Goal: Book appointment/travel/reservation

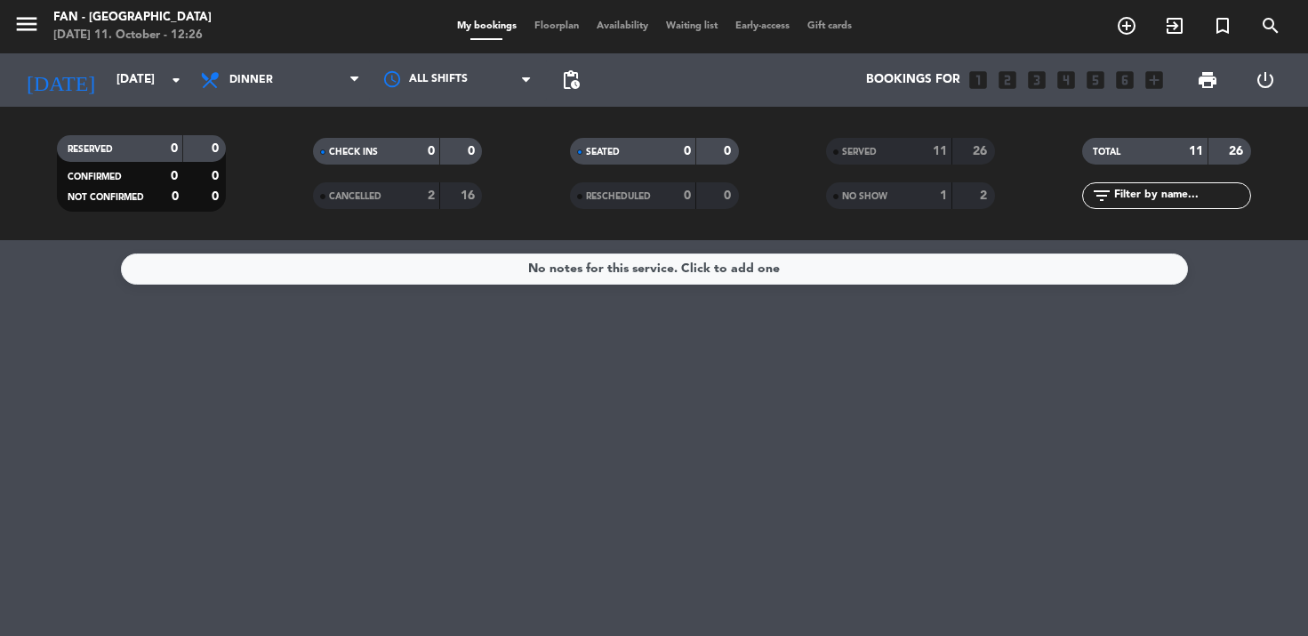
click at [565, 34] on div "My bookings Floorplan Availability Waiting list Early-access Gift cards" at bounding box center [654, 27] width 413 height 16
click at [557, 26] on span "Floorplan" at bounding box center [556, 26] width 62 height 10
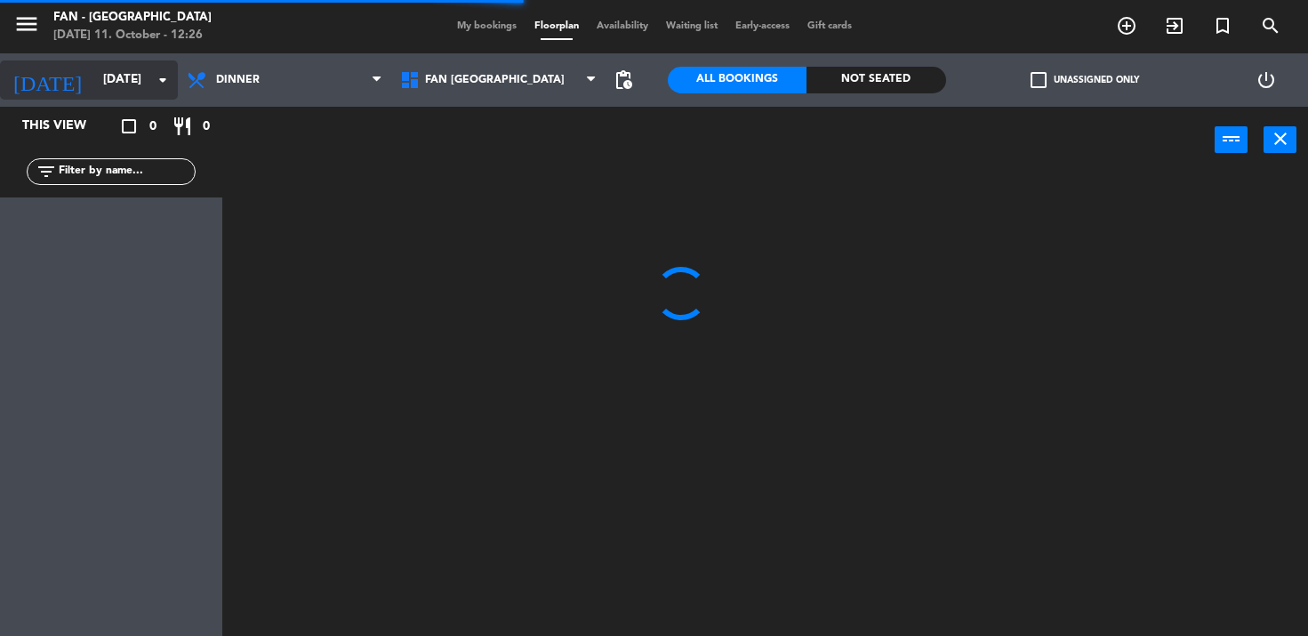
click at [94, 80] on input "[DATE]" at bounding box center [173, 80] width 159 height 32
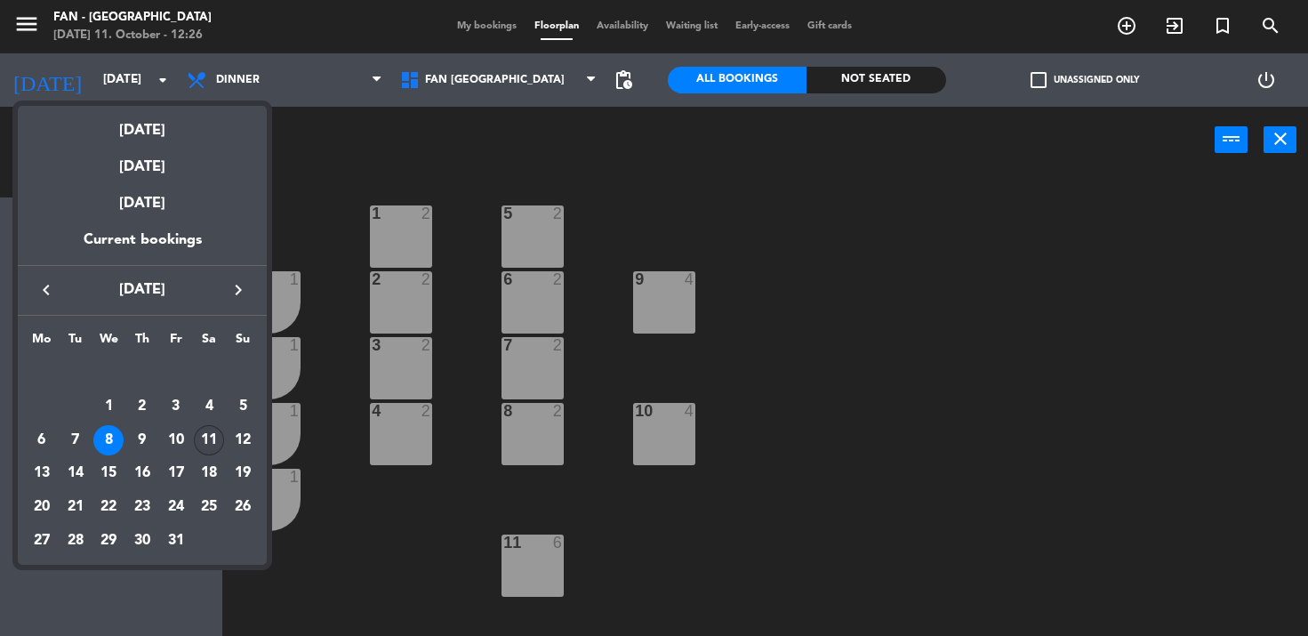
click at [202, 438] on div "11" at bounding box center [209, 440] width 30 height 30
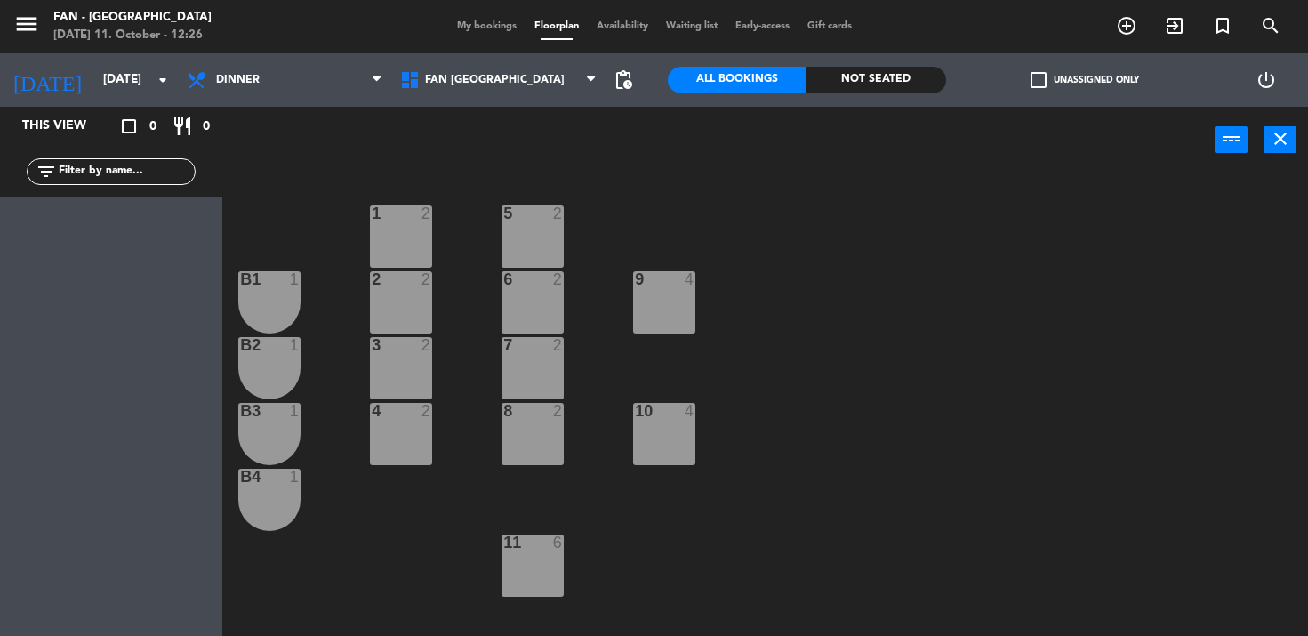
type input "[DATE]"
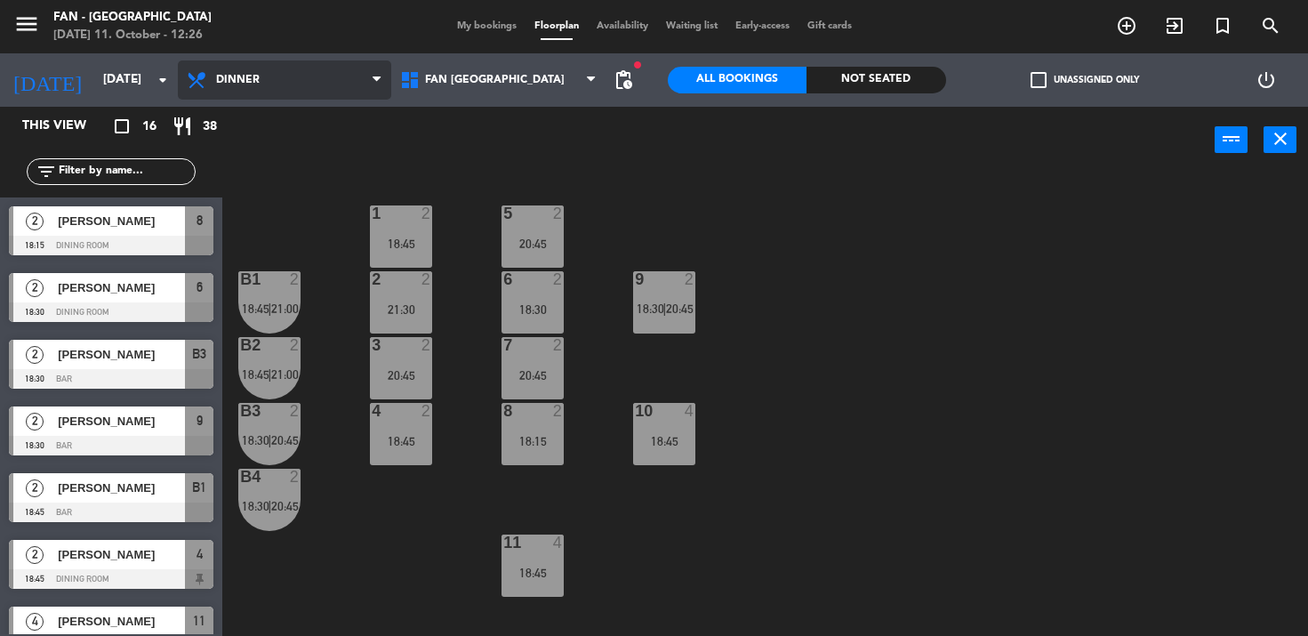
click at [274, 84] on span "Dinner" at bounding box center [284, 79] width 213 height 39
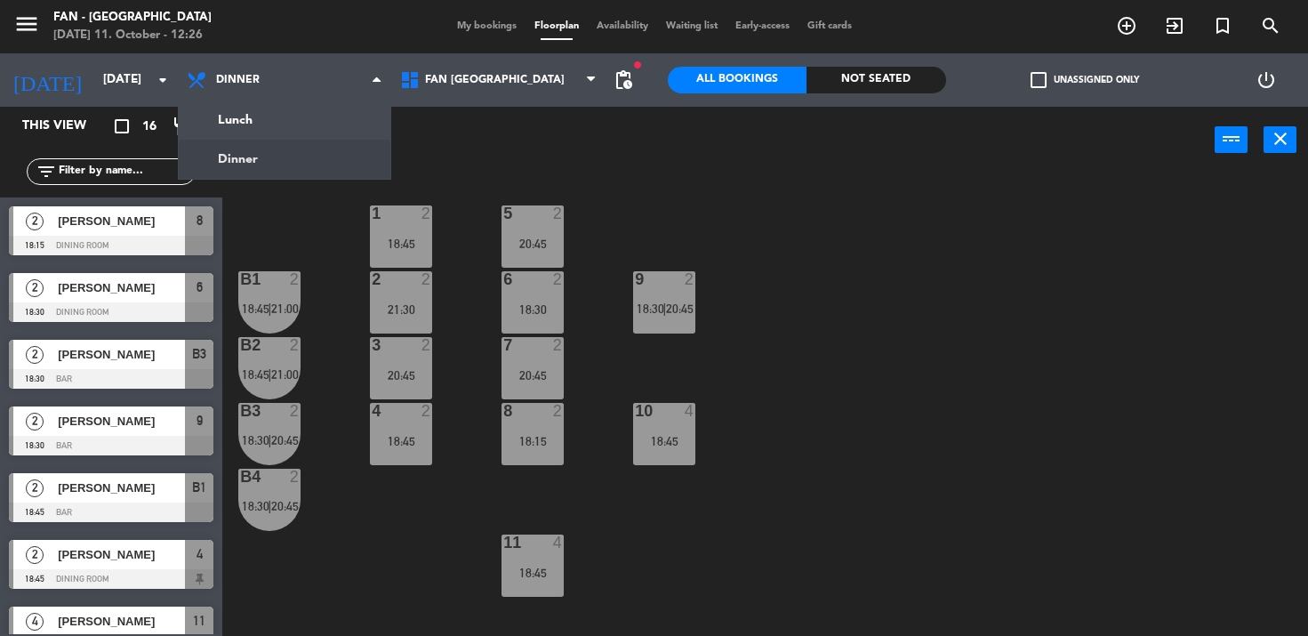
click at [266, 129] on ng-component "menu Fan - [GEOGRAPHIC_DATA] [DATE] 11. October - 12:26 My bookings Floorplan A…" at bounding box center [654, 318] width 1308 height 637
